Goal: Task Accomplishment & Management: Complete application form

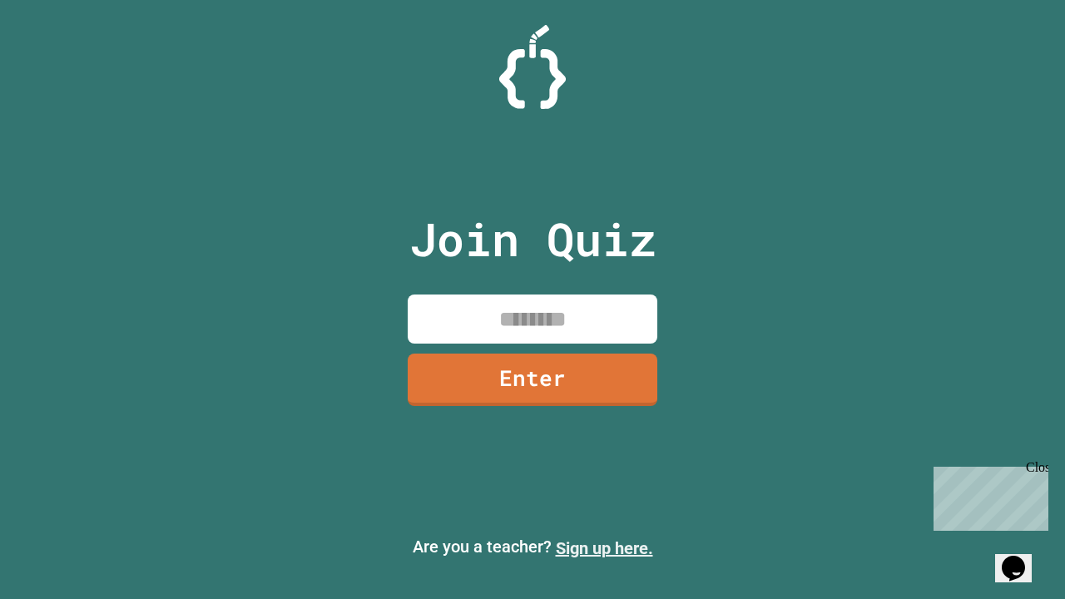
click at [604, 548] on link "Sign up here." at bounding box center [604, 548] width 97 height 20
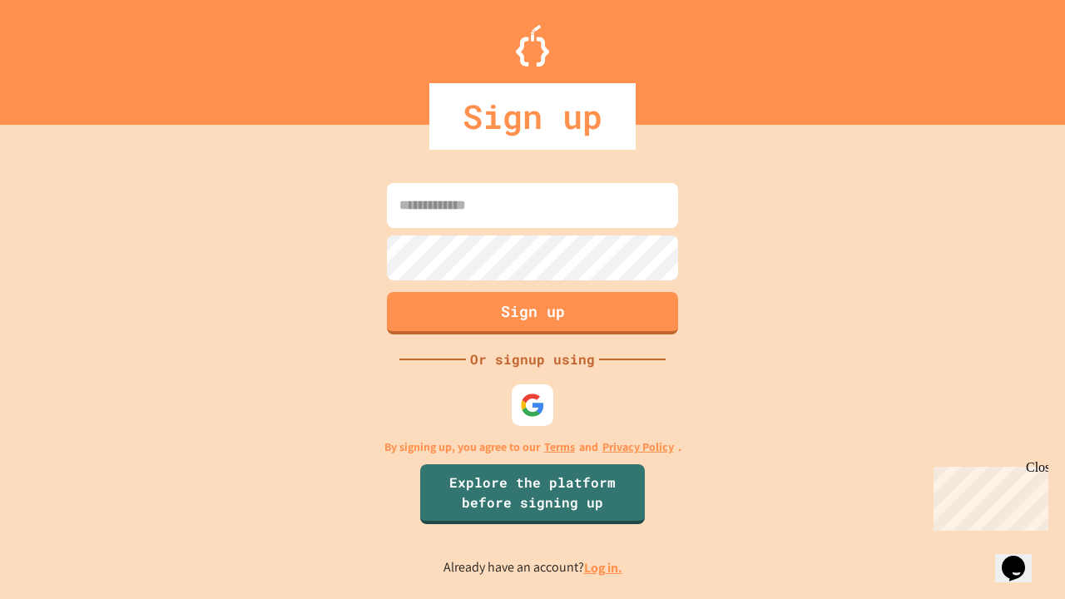
click at [604, 567] on link "Log in." at bounding box center [603, 567] width 38 height 17
